Goal: Download file/media

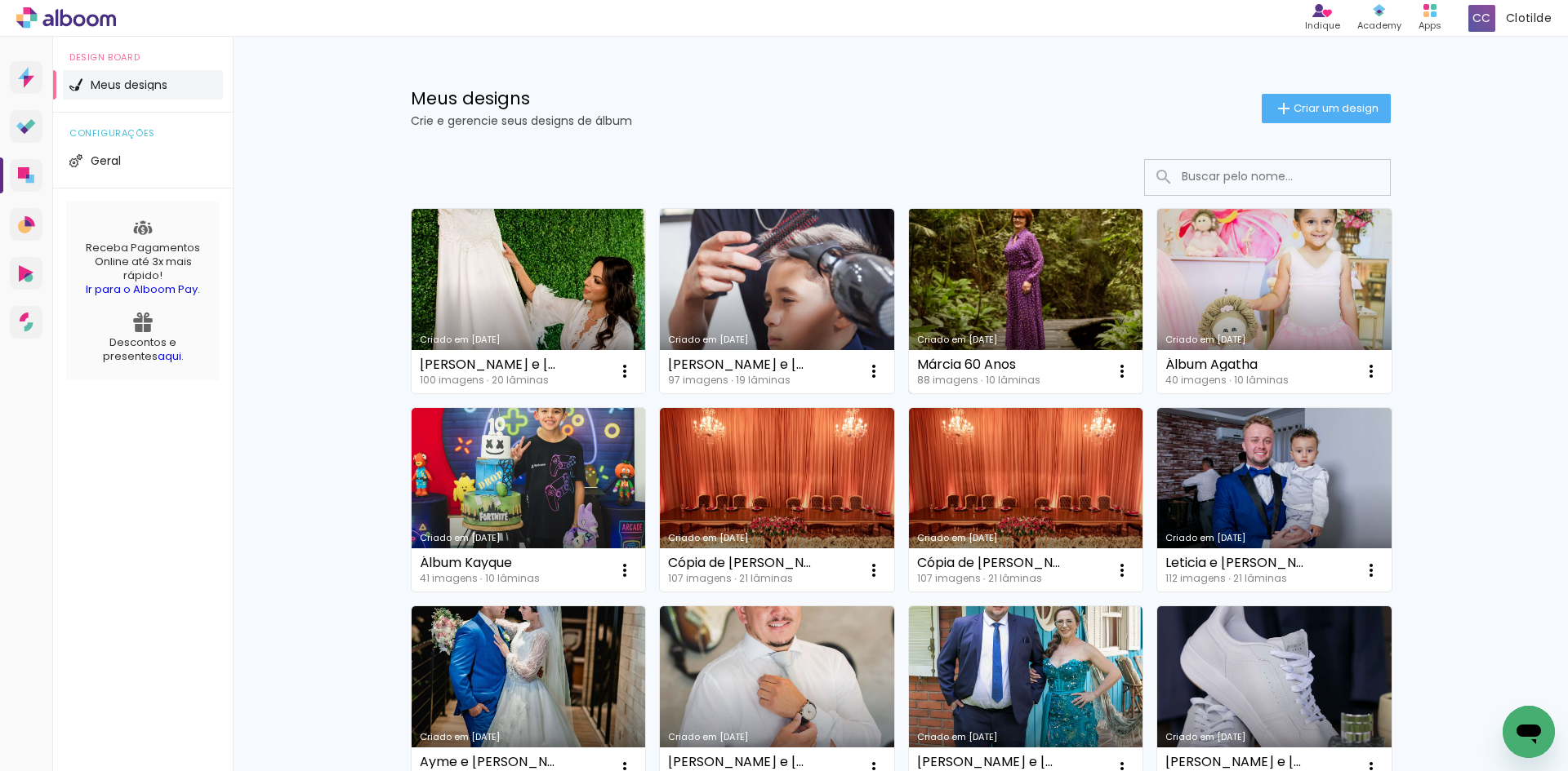
click at [1063, 331] on link "Criado em 10/07/25" at bounding box center [1027, 301] width 235 height 184
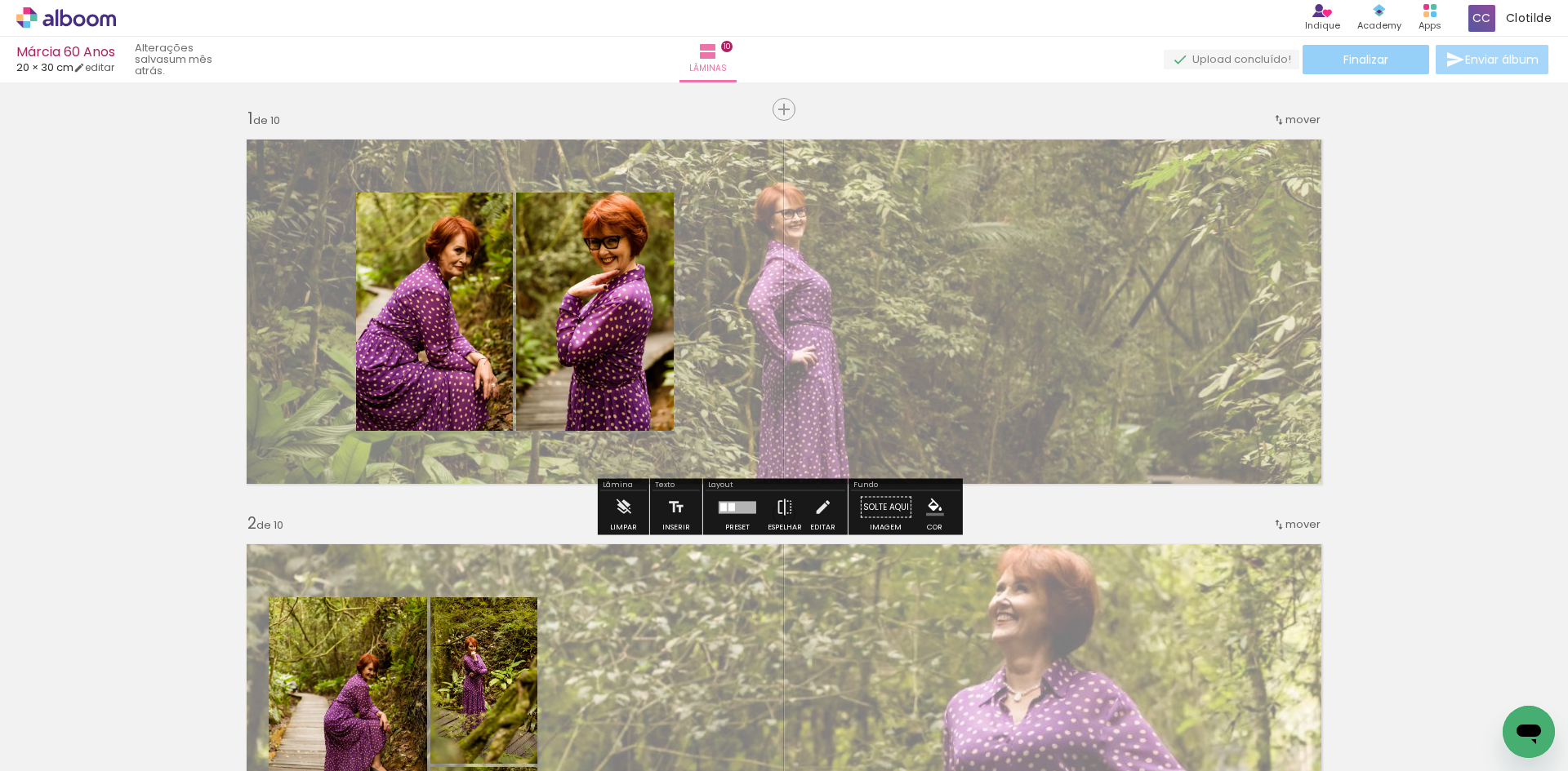
click at [1377, 63] on span "Finalizar" at bounding box center [1366, 60] width 45 height 11
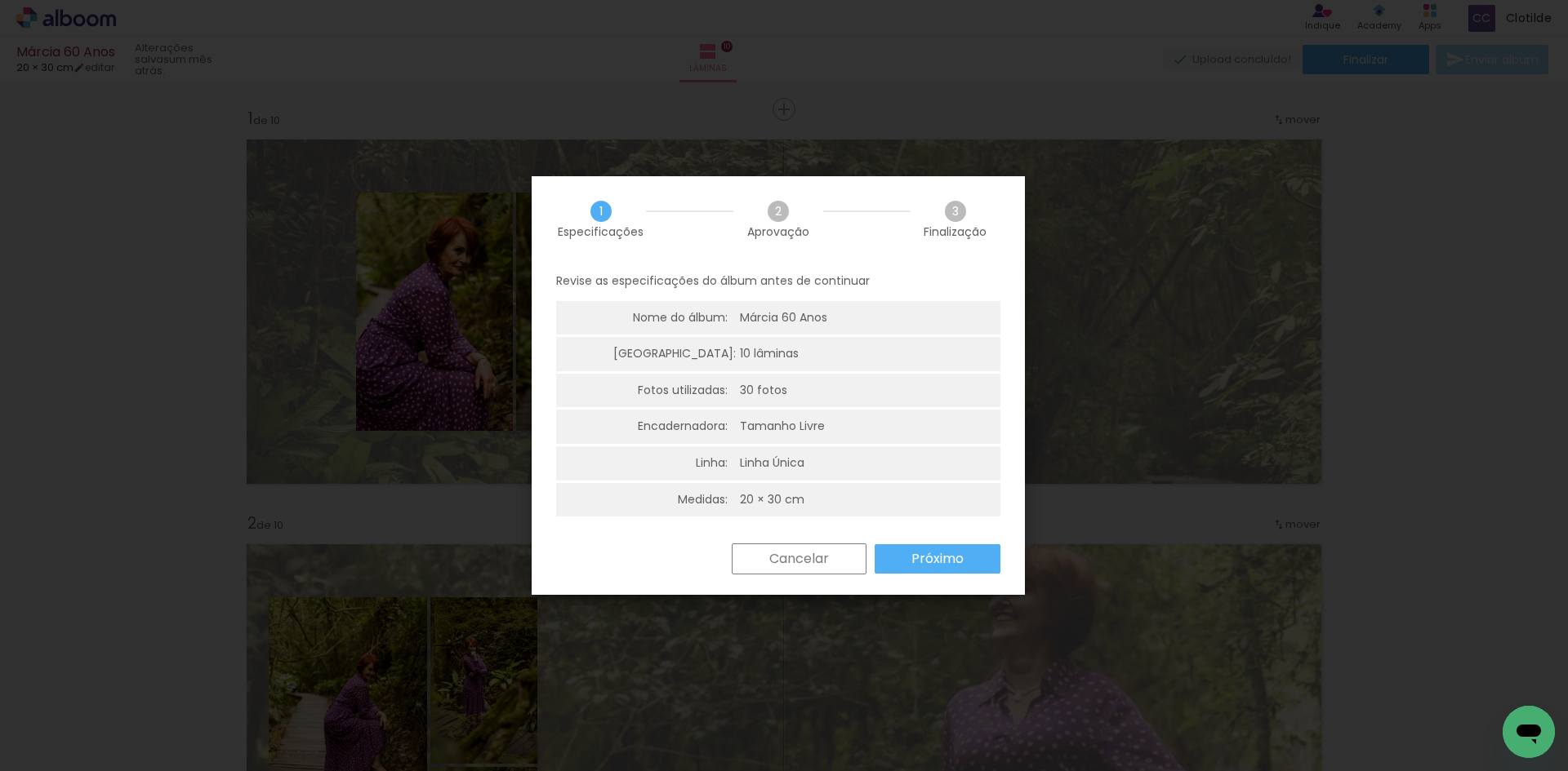
click at [0, 0] on slot "Próximo" at bounding box center [0, 0] width 0 height 0
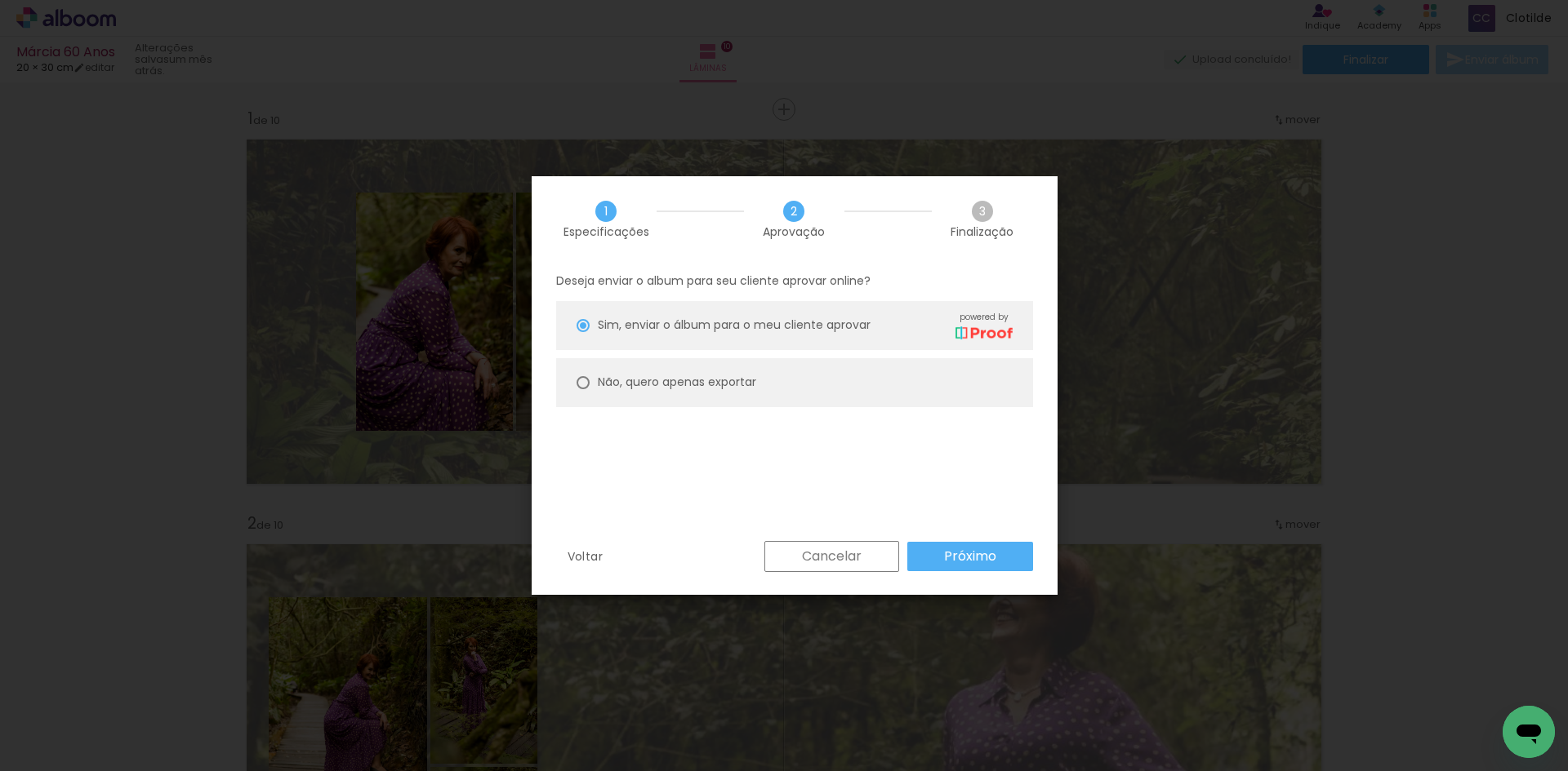
click at [838, 381] on paper-radio-button "Não, quero apenas exportar" at bounding box center [795, 383] width 477 height 49
type paper-radio-button "on"
click at [0, 0] on slot "Próximo" at bounding box center [0, 0] width 0 height 0
type input "Alta, 300 DPI"
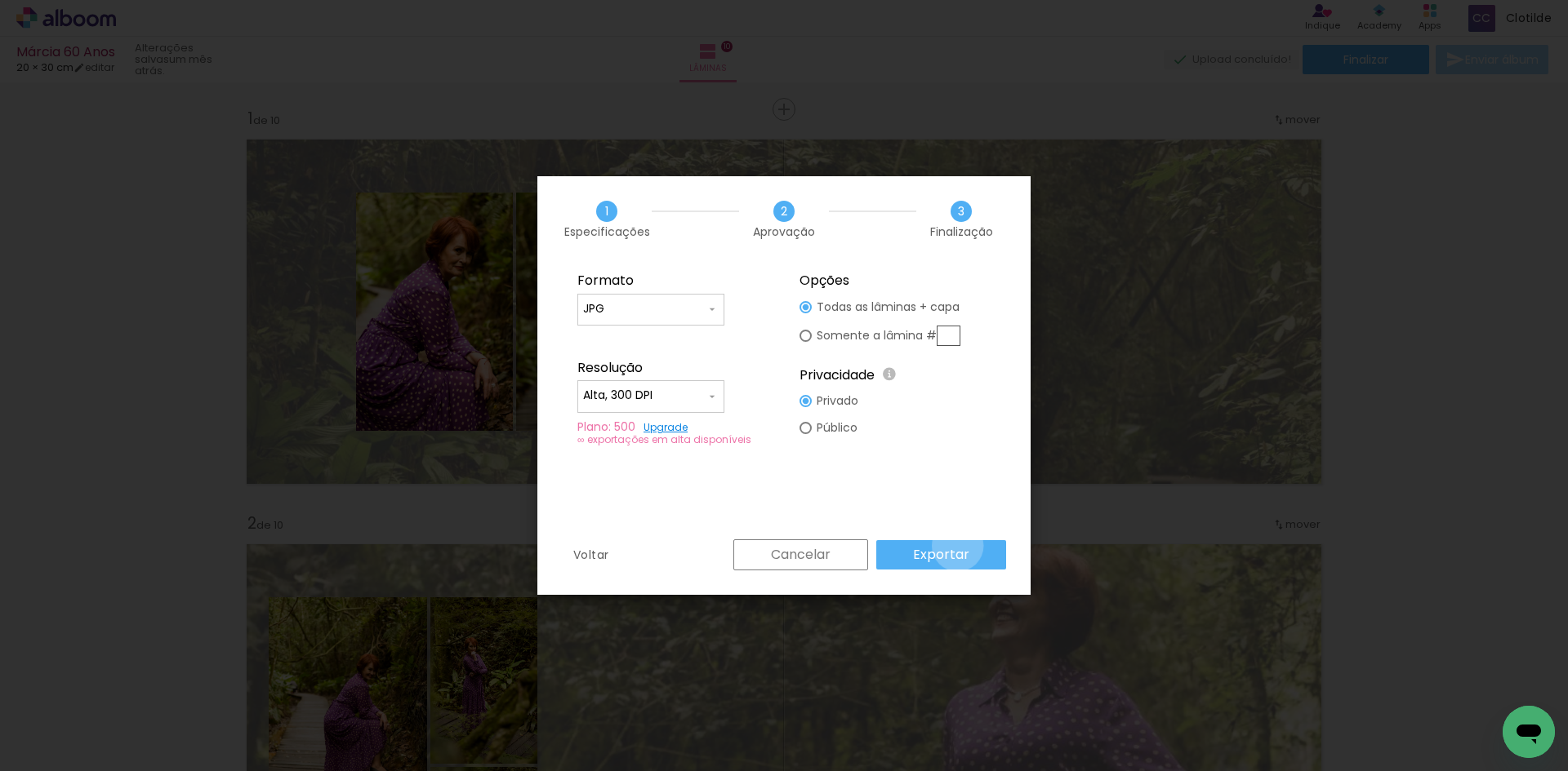
click at [0, 0] on slot "Exportar" at bounding box center [0, 0] width 0 height 0
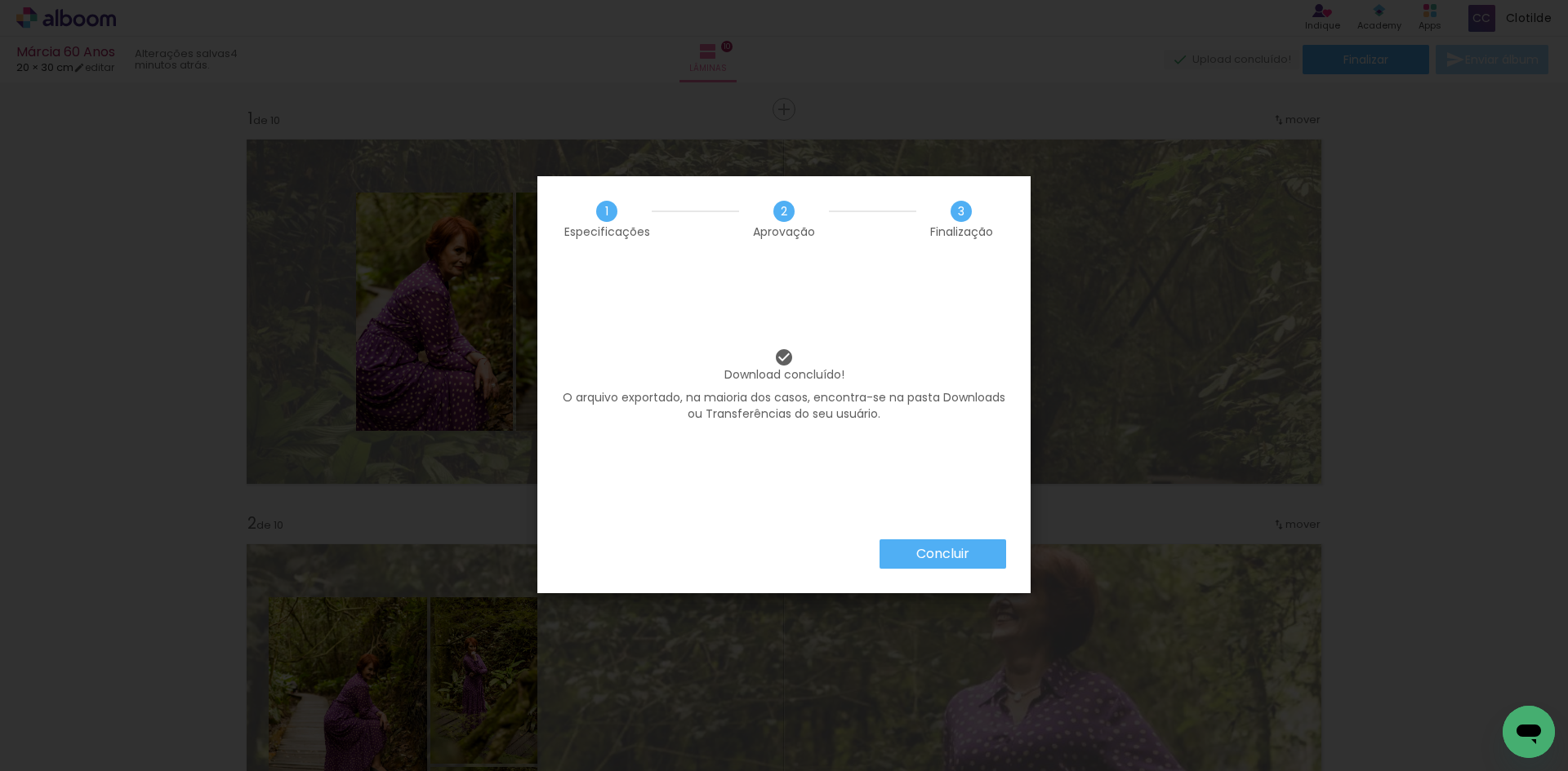
click at [0, 0] on slot "Concluir" at bounding box center [0, 0] width 0 height 0
